Goal: Check status

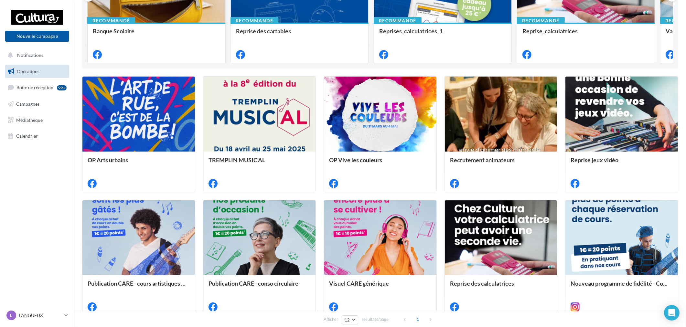
scroll to position [36, 0]
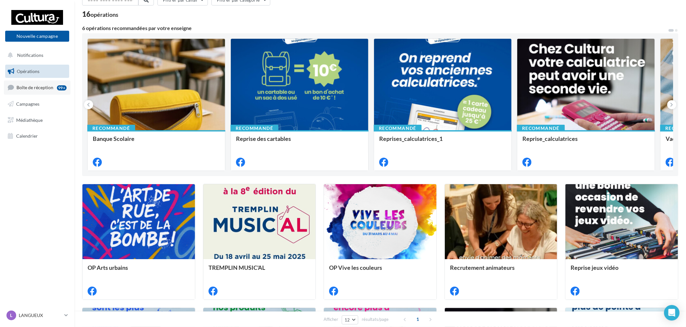
click at [21, 88] on span "Boîte de réception" at bounding box center [34, 87] width 37 height 5
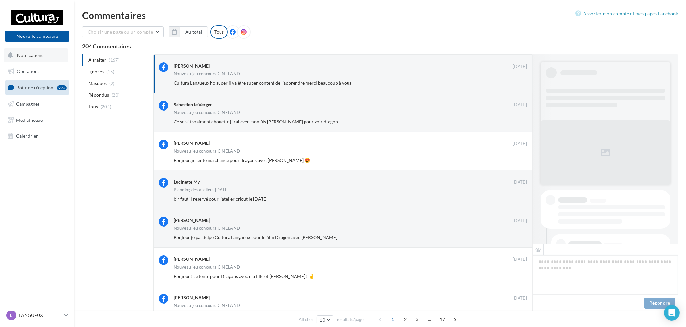
scroll to position [357, 0]
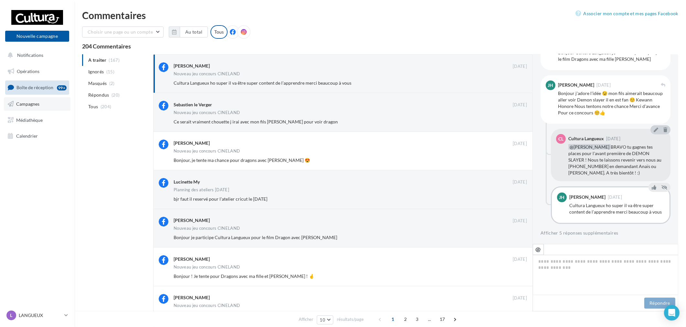
click at [38, 103] on span "Campagnes" at bounding box center [27, 103] width 23 height 5
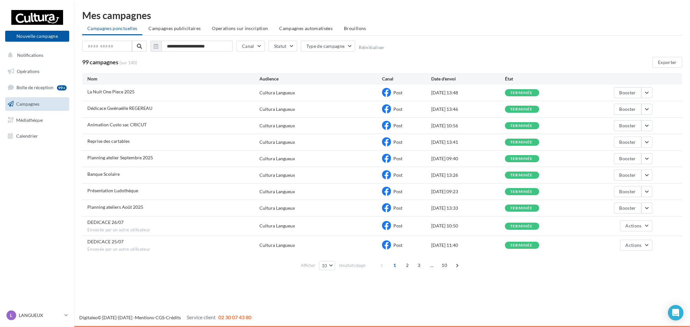
click at [199, 93] on div "La Nuit One Piece 2025" at bounding box center [173, 93] width 172 height 8
click at [646, 91] on button "button" at bounding box center [646, 92] width 11 height 11
click at [626, 109] on button "Voir les résultats" at bounding box center [620, 108] width 65 height 17
